Goal: Navigation & Orientation: Find specific page/section

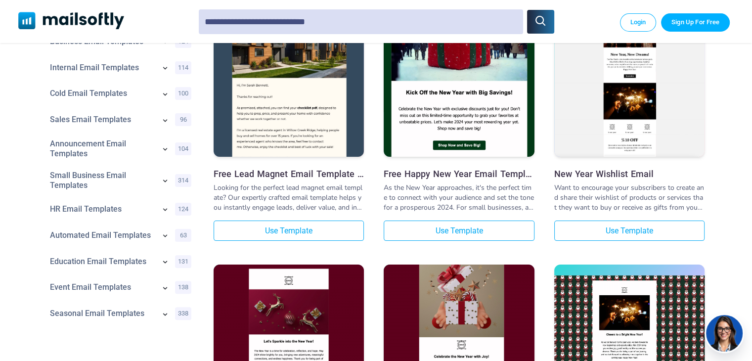
scroll to position [198, 0]
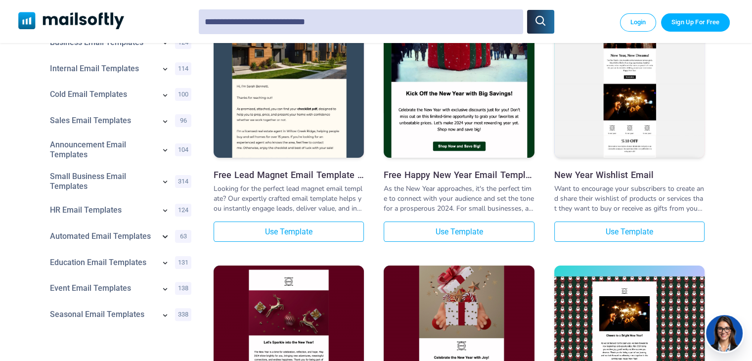
click at [166, 237] on icon at bounding box center [165, 236] width 5 height 3
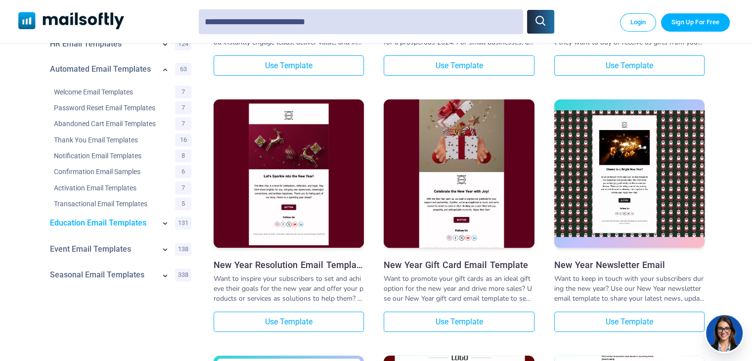
scroll to position [374, 0]
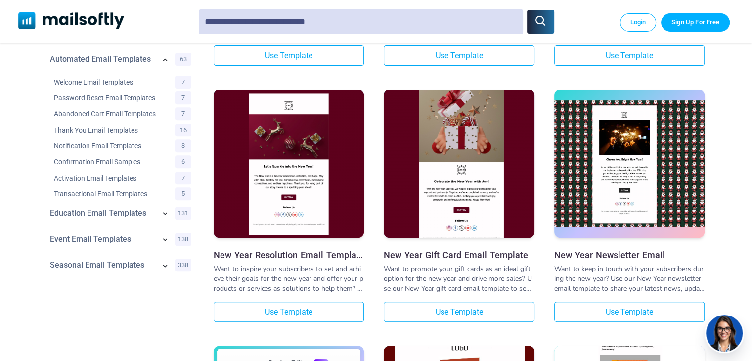
click at [165, 243] on icon at bounding box center [165, 239] width 10 height 10
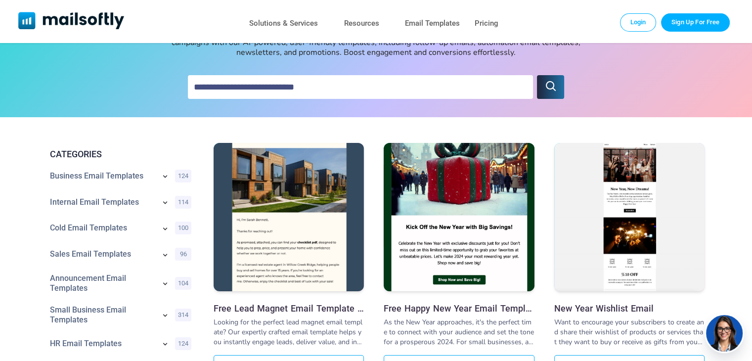
scroll to position [63, 0]
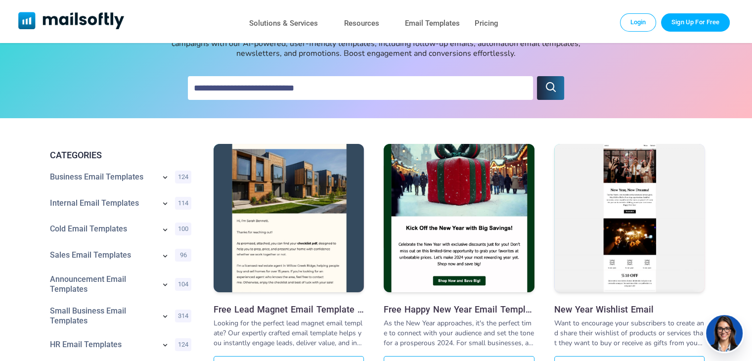
click at [164, 205] on icon at bounding box center [165, 203] width 10 height 10
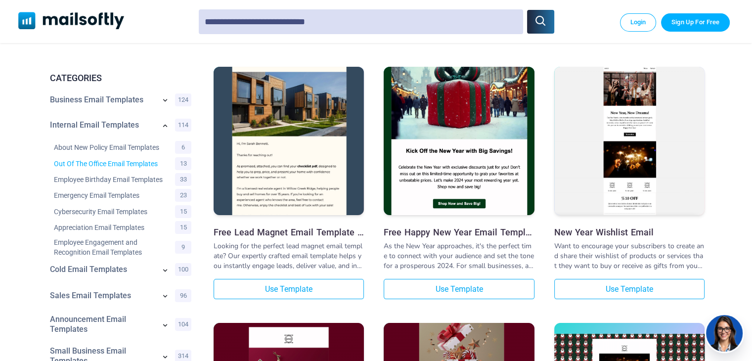
scroll to position [140, 0]
click at [129, 250] on link "Employee Engagement and Recognition Email Templates" at bounding box center [108, 247] width 109 height 20
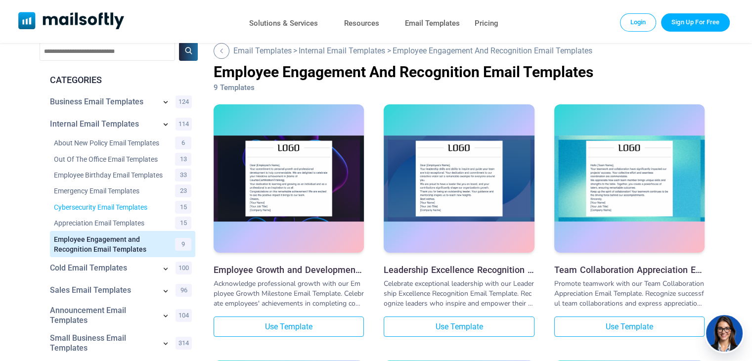
scroll to position [16, 0]
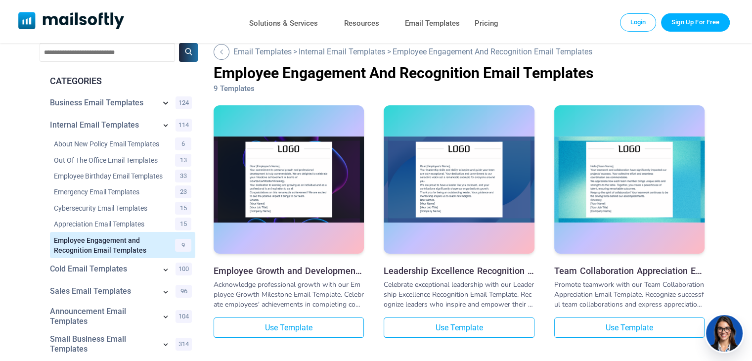
click at [164, 105] on icon at bounding box center [166, 103] width 12 height 12
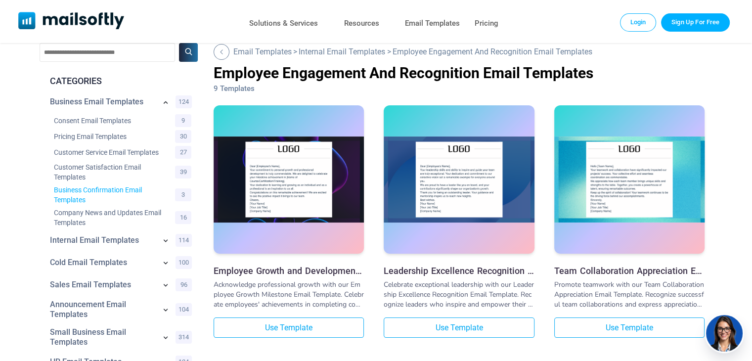
scroll to position [232, 0]
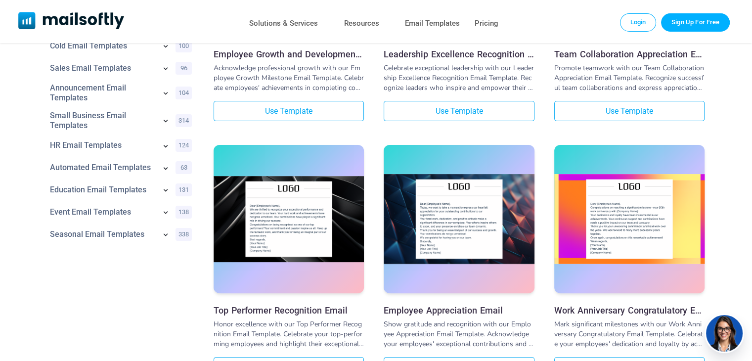
click at [165, 146] on icon at bounding box center [166, 146] width 10 height 10
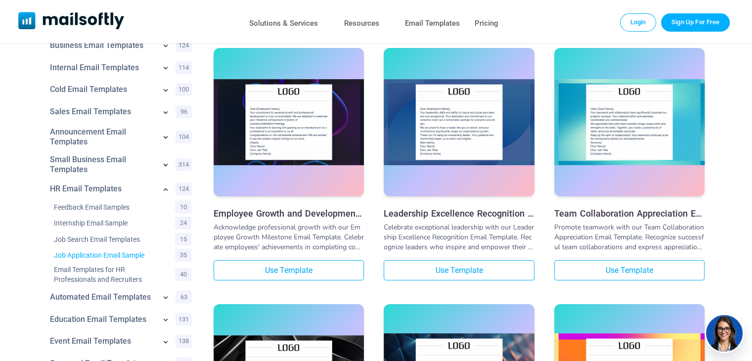
scroll to position [71, 0]
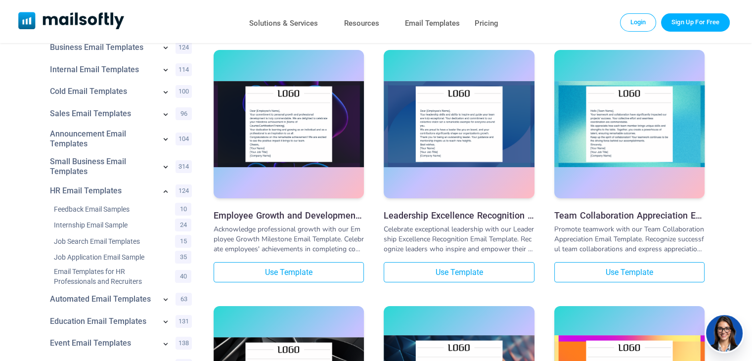
click at [166, 141] on icon at bounding box center [166, 139] width 10 height 10
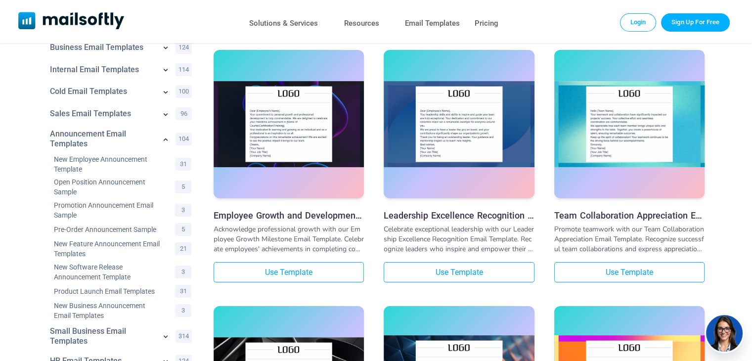
click at [164, 71] on icon at bounding box center [166, 70] width 10 height 10
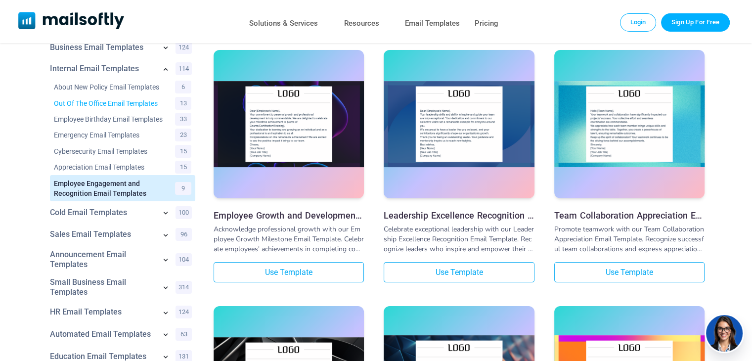
scroll to position [90, 0]
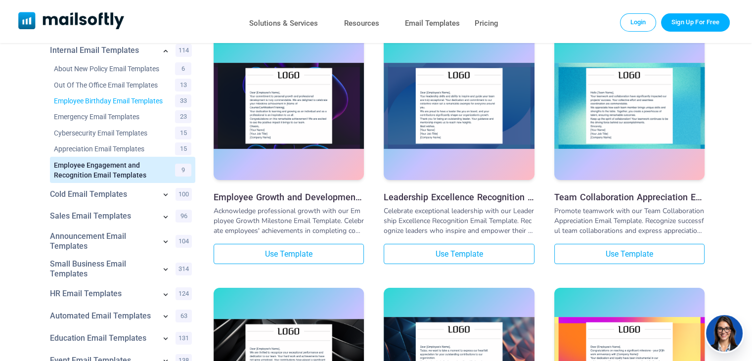
click at [110, 101] on link "Employee Birthday Email Templates" at bounding box center [108, 101] width 109 height 10
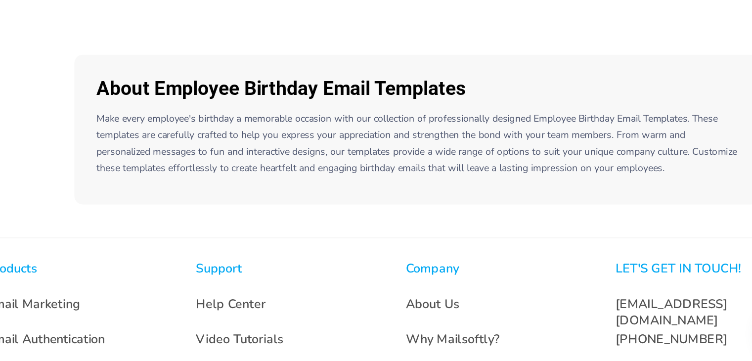
scroll to position [2766, 0]
